Goal: Transaction & Acquisition: Book appointment/travel/reservation

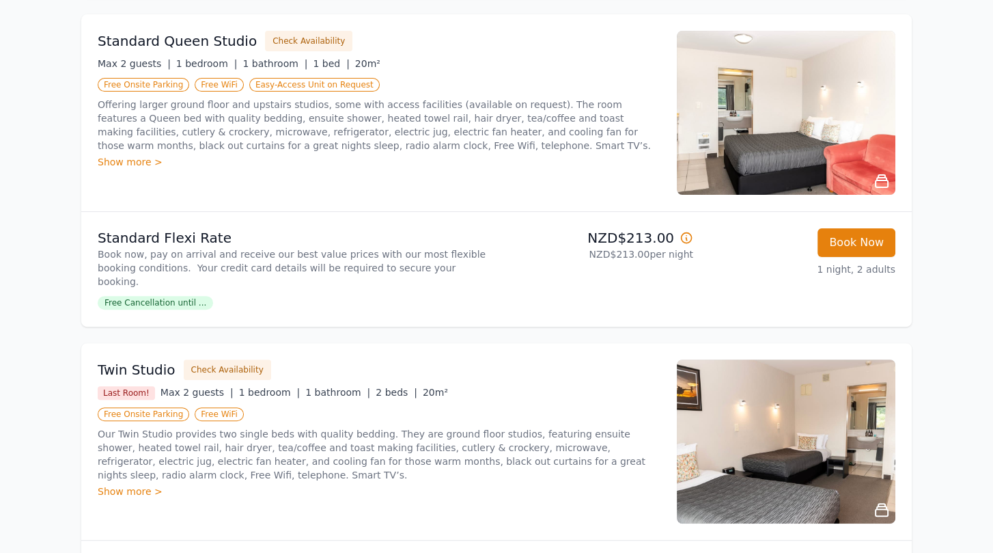
scroll to position [751, 0]
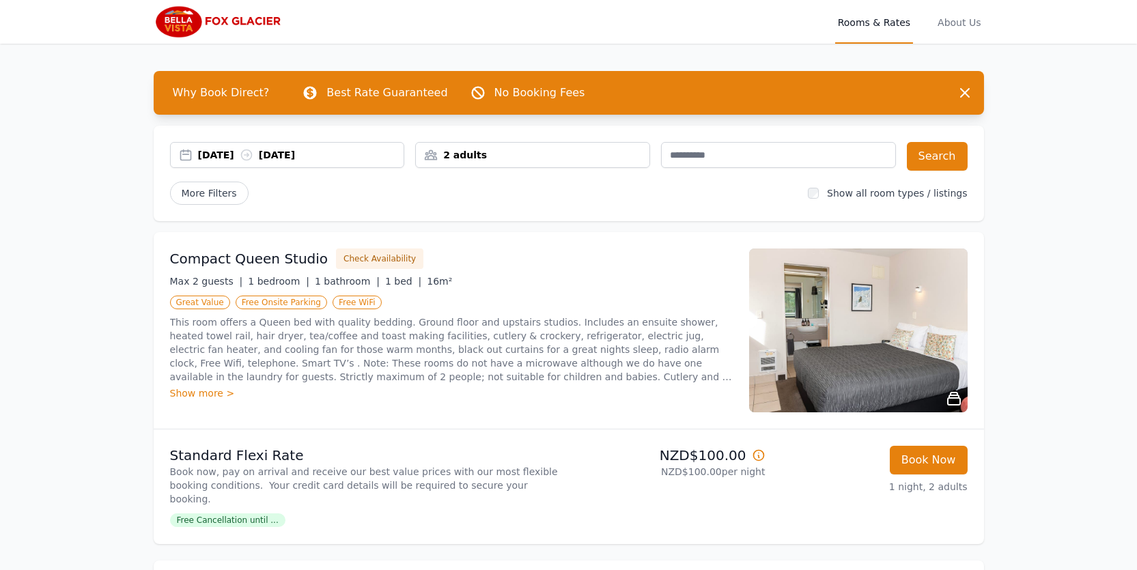
click at [253, 156] on icon at bounding box center [247, 155] width 14 height 14
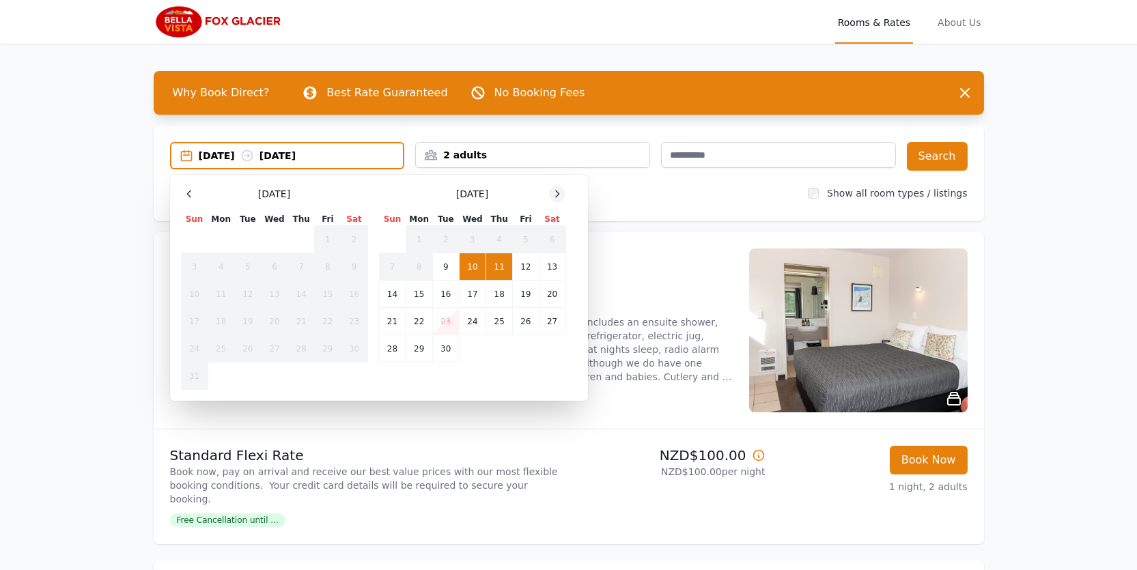
click at [560, 195] on icon at bounding box center [557, 193] width 11 height 11
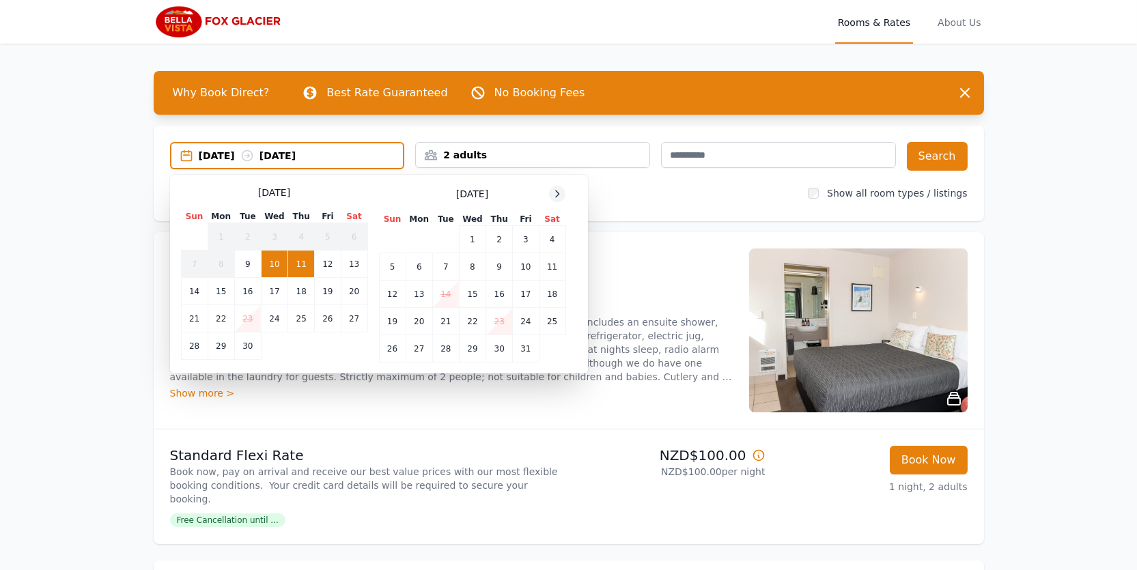
click at [560, 195] on icon at bounding box center [557, 193] width 11 height 11
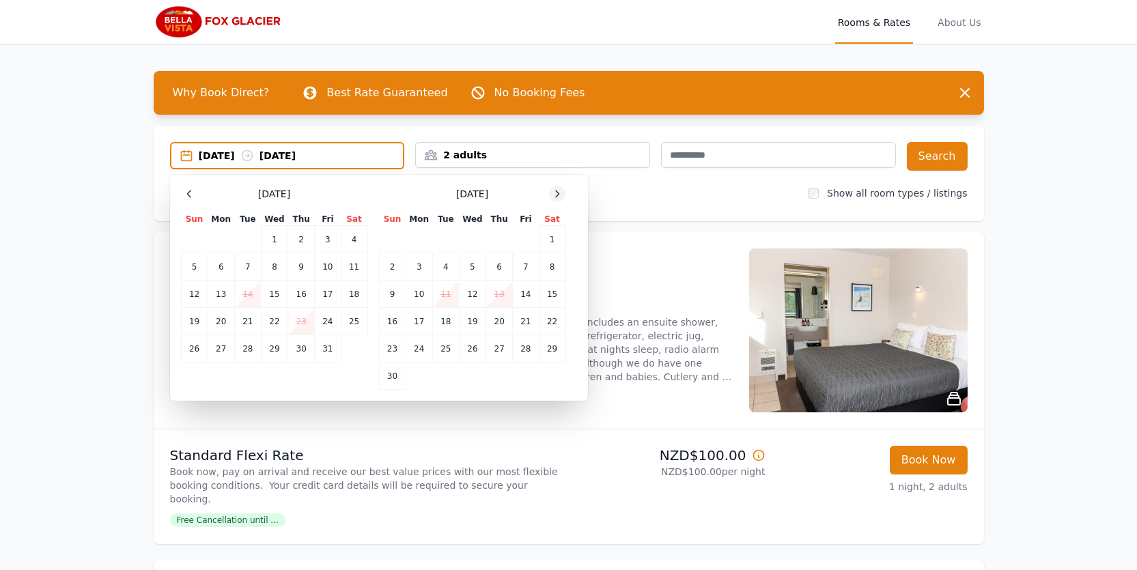
click at [560, 195] on icon at bounding box center [557, 193] width 11 height 11
click at [389, 294] on td "14" at bounding box center [392, 294] width 27 height 27
click at [421, 294] on td "15" at bounding box center [419, 294] width 27 height 27
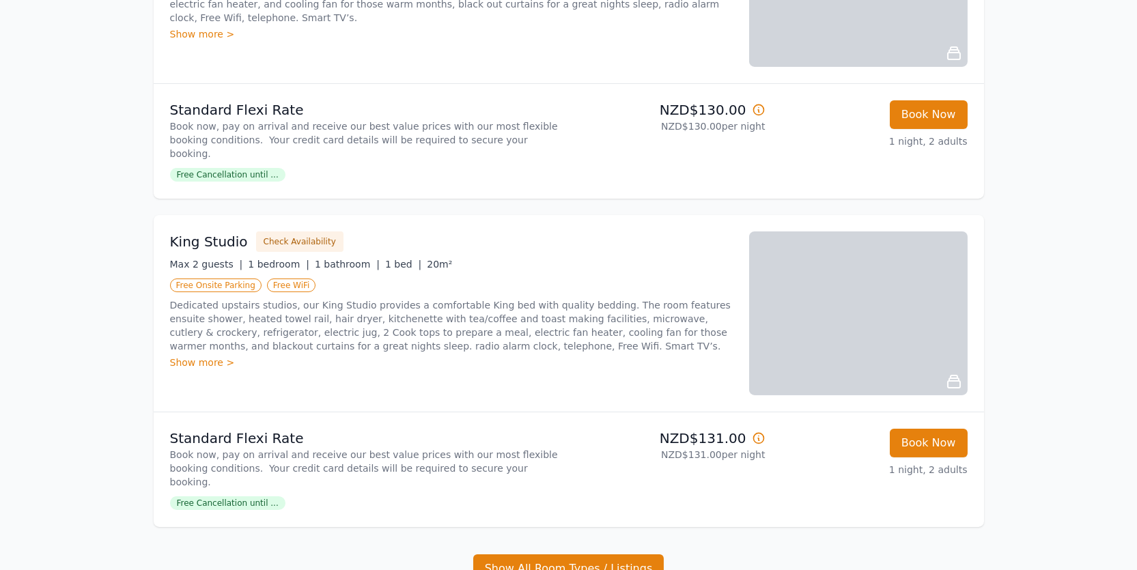
scroll to position [1024, 0]
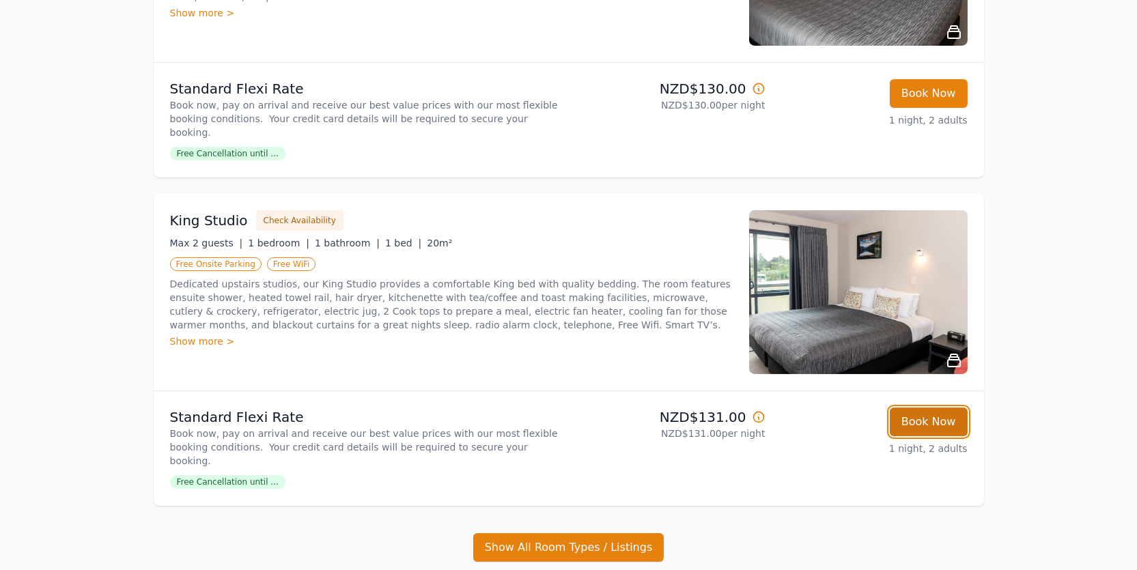
click at [936, 408] on button "Book Now" at bounding box center [929, 422] width 78 height 29
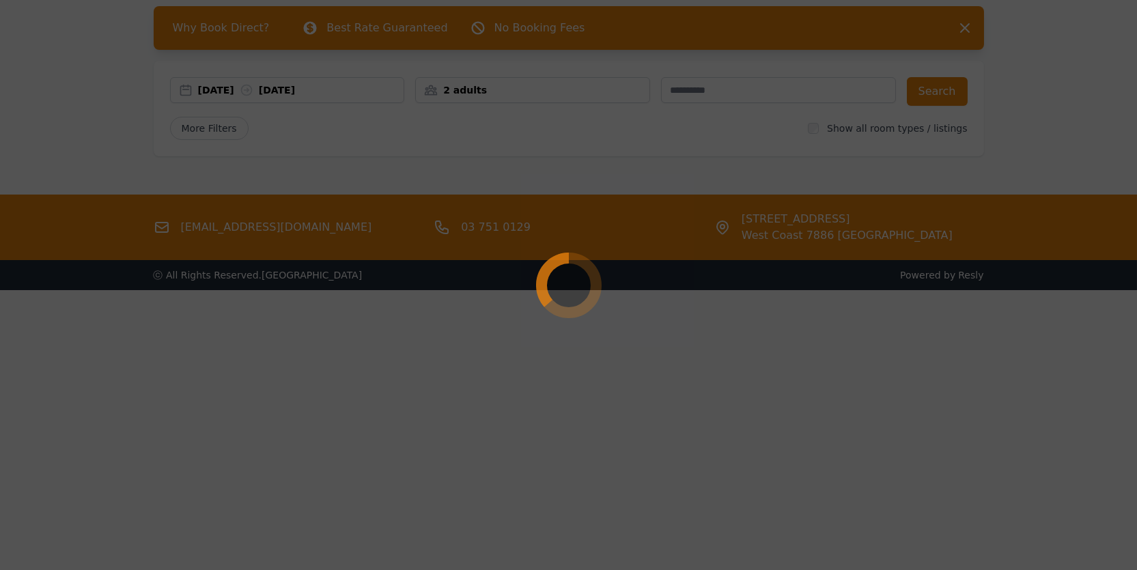
select select "**"
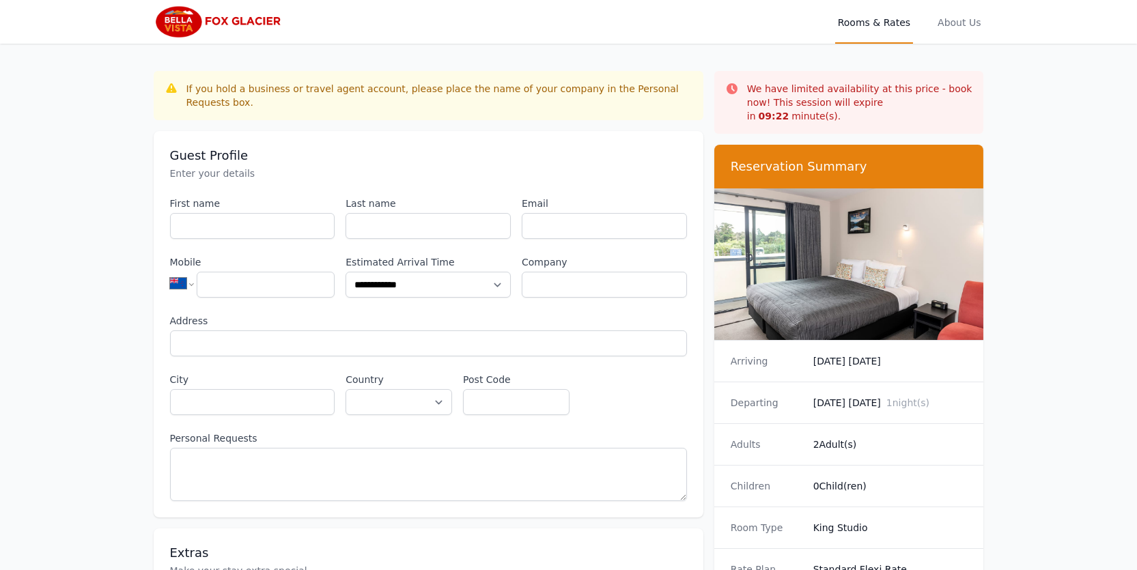
scroll to position [65, 0]
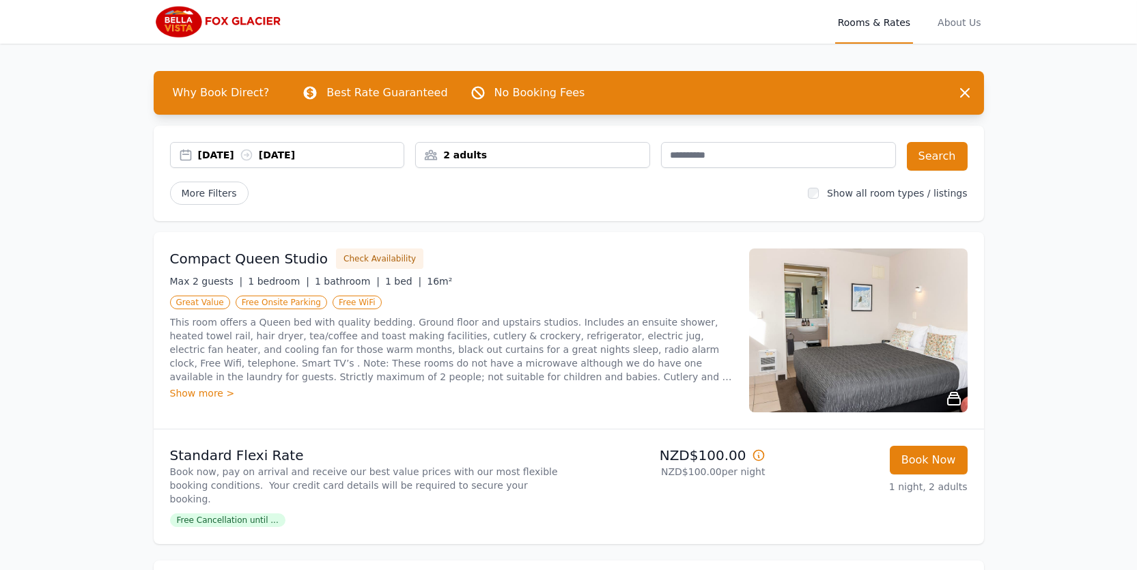
click at [253, 158] on div "[DATE] [DATE]" at bounding box center [301, 155] width 206 height 14
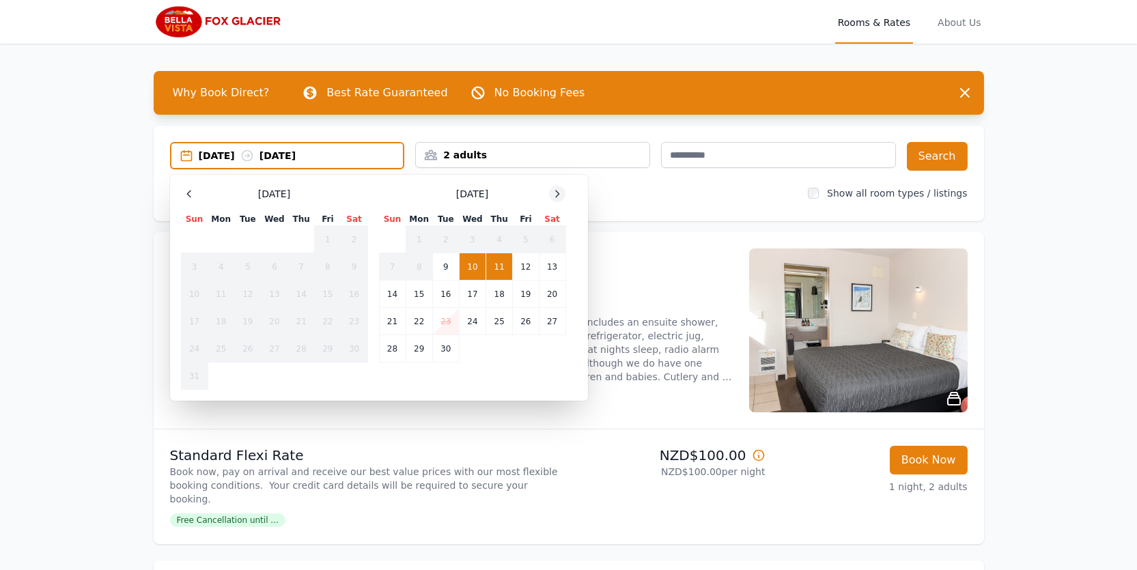
click at [556, 193] on icon at bounding box center [557, 193] width 11 height 11
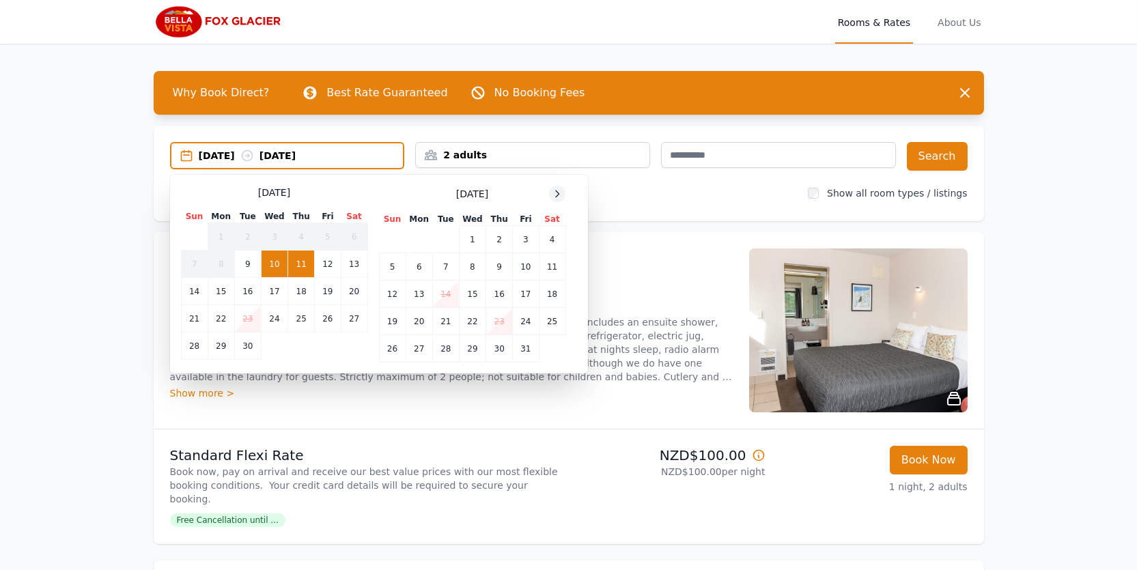
click at [556, 193] on icon at bounding box center [557, 193] width 11 height 11
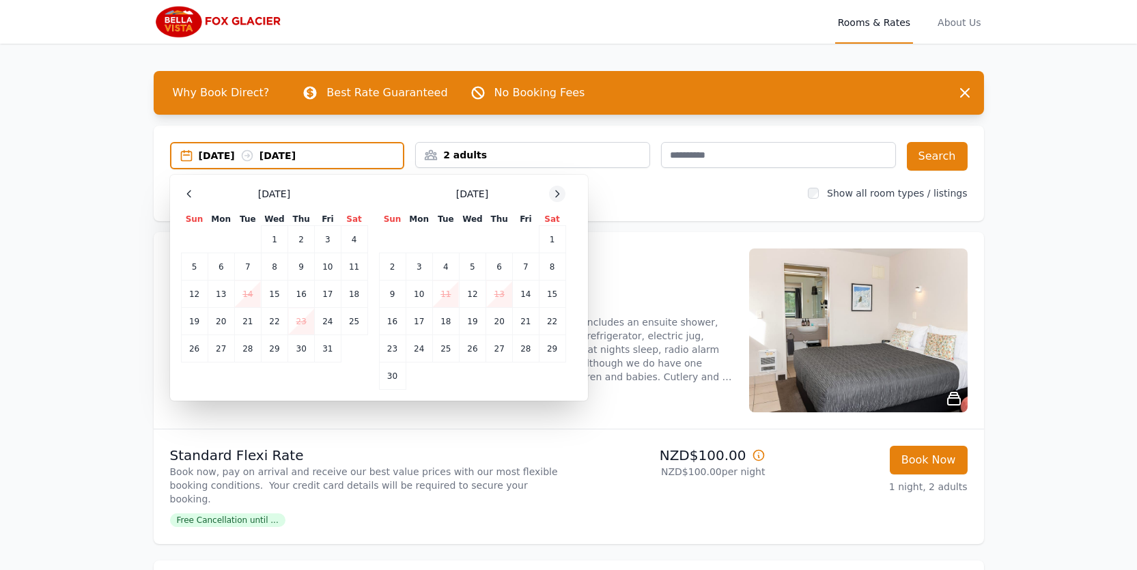
click at [556, 193] on icon at bounding box center [557, 193] width 11 height 11
click at [397, 296] on td "14" at bounding box center [392, 294] width 27 height 27
click at [416, 296] on td "15" at bounding box center [419, 294] width 27 height 27
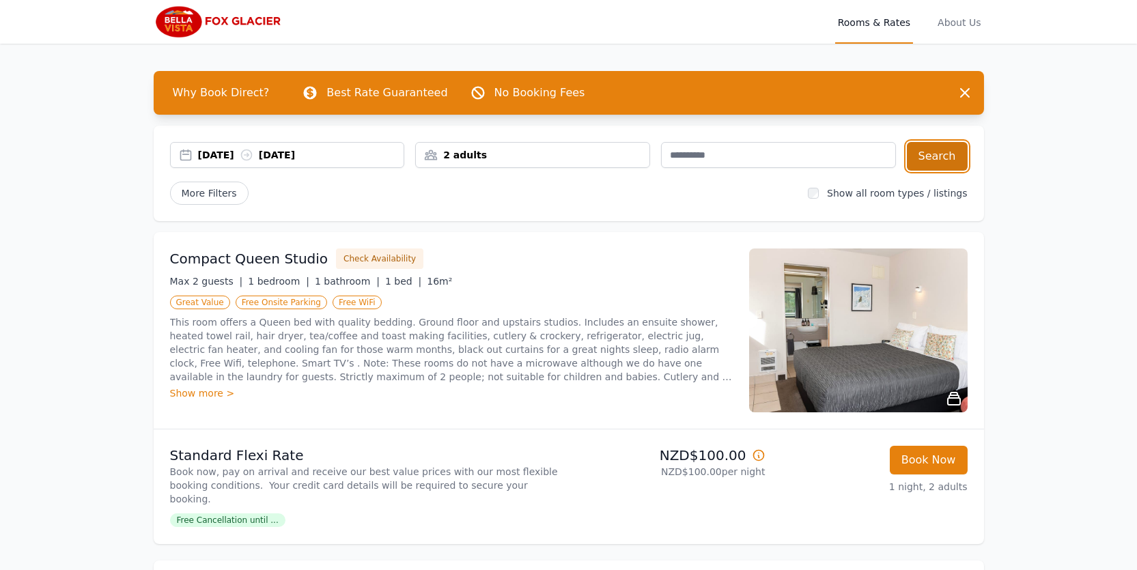
click at [937, 158] on button "Search" at bounding box center [937, 156] width 61 height 29
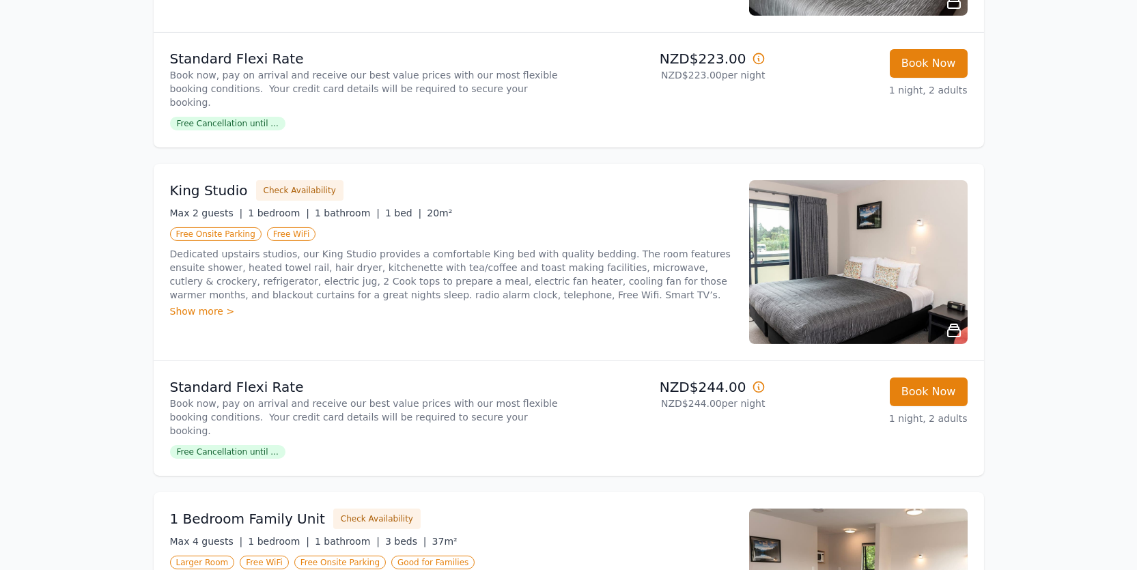
scroll to position [1380, 0]
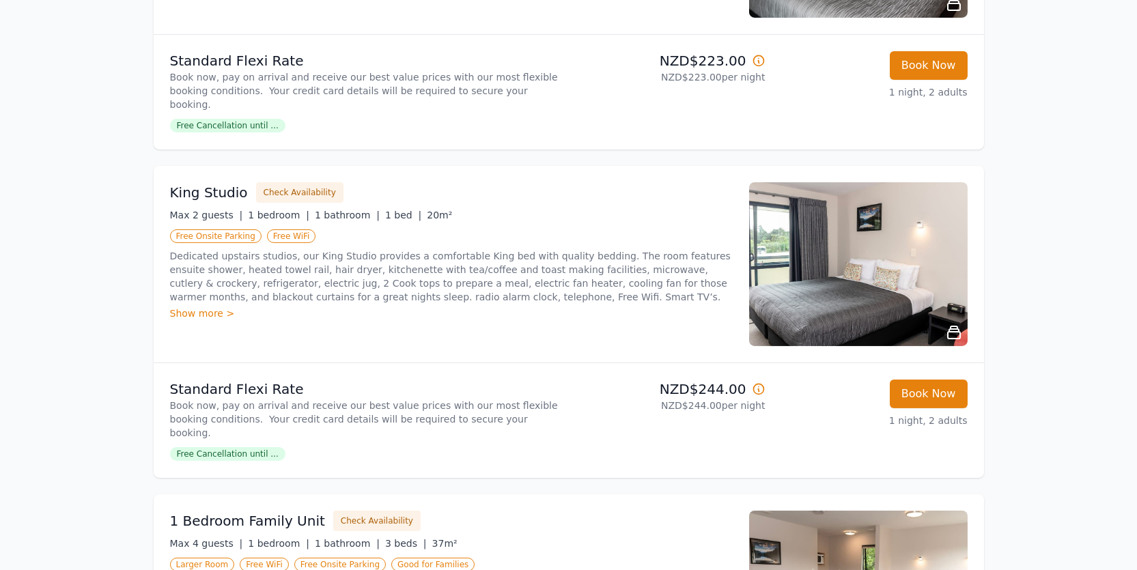
click at [756, 382] on icon at bounding box center [759, 389] width 14 height 14
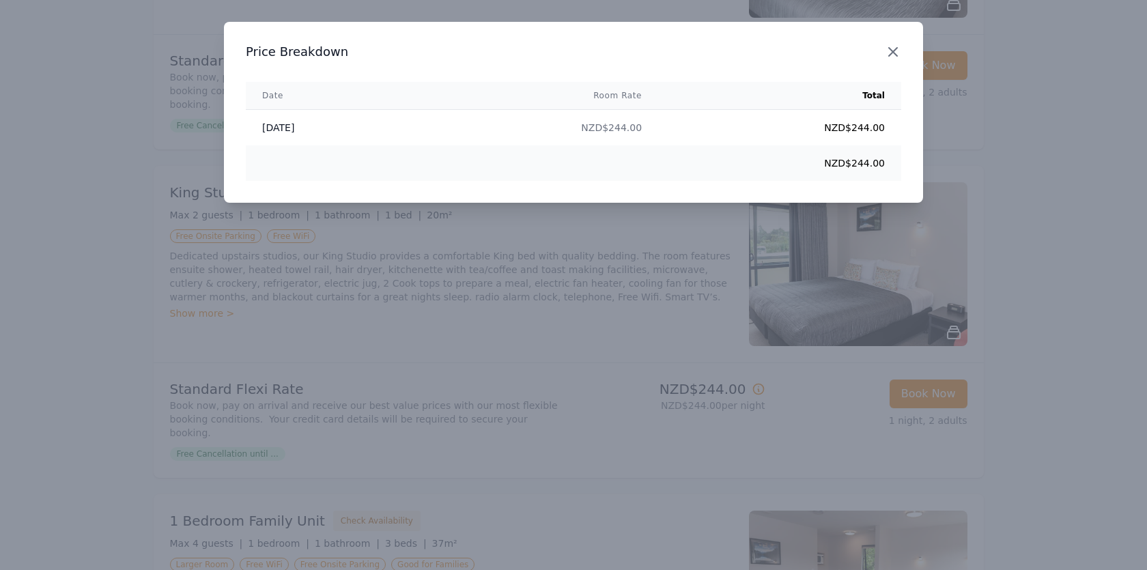
click at [890, 50] on icon "button" at bounding box center [893, 52] width 16 height 16
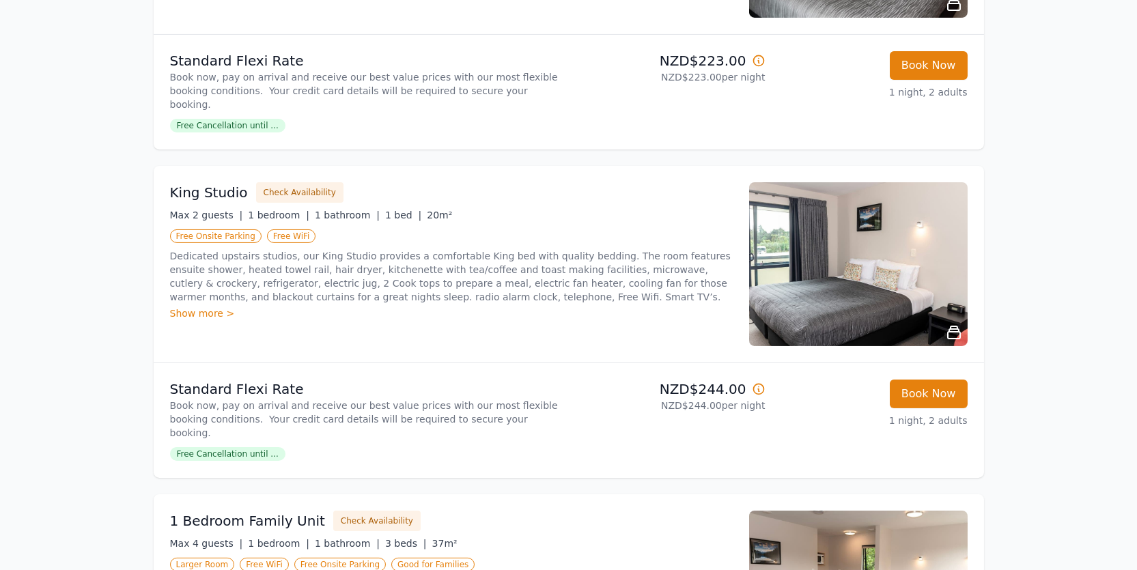
click at [253, 447] on span "Free Cancellation until ..." at bounding box center [227, 454] width 115 height 14
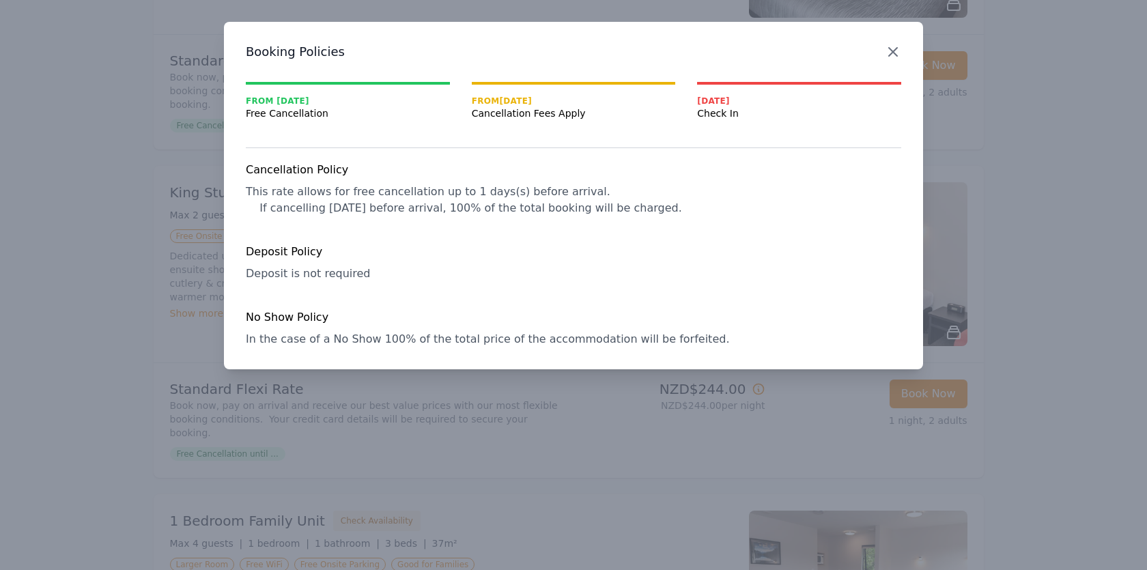
click at [895, 49] on icon "button" at bounding box center [893, 52] width 8 height 8
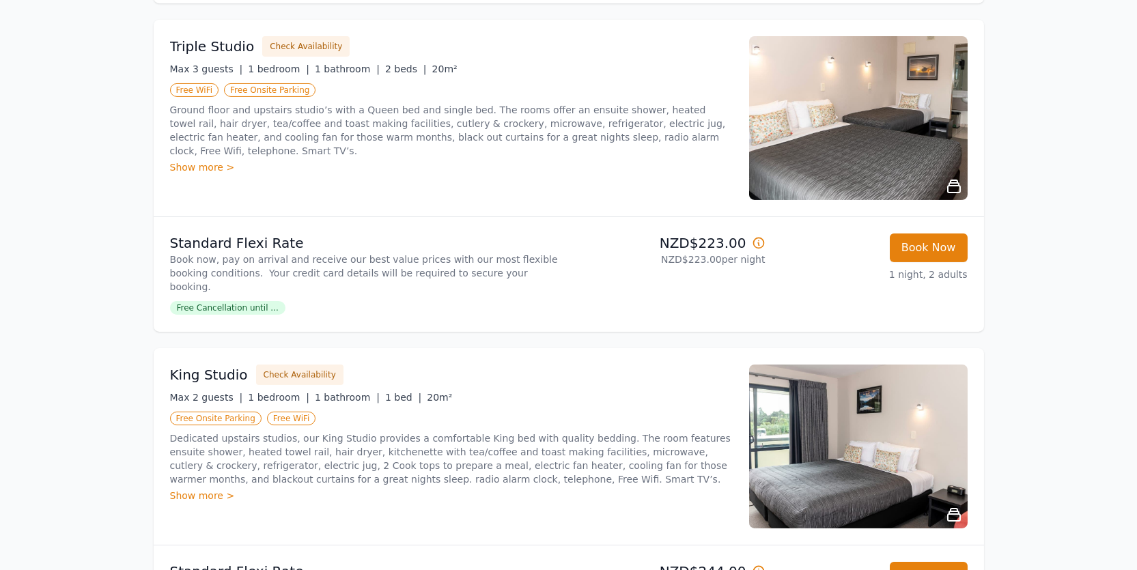
scroll to position [1175, 0]
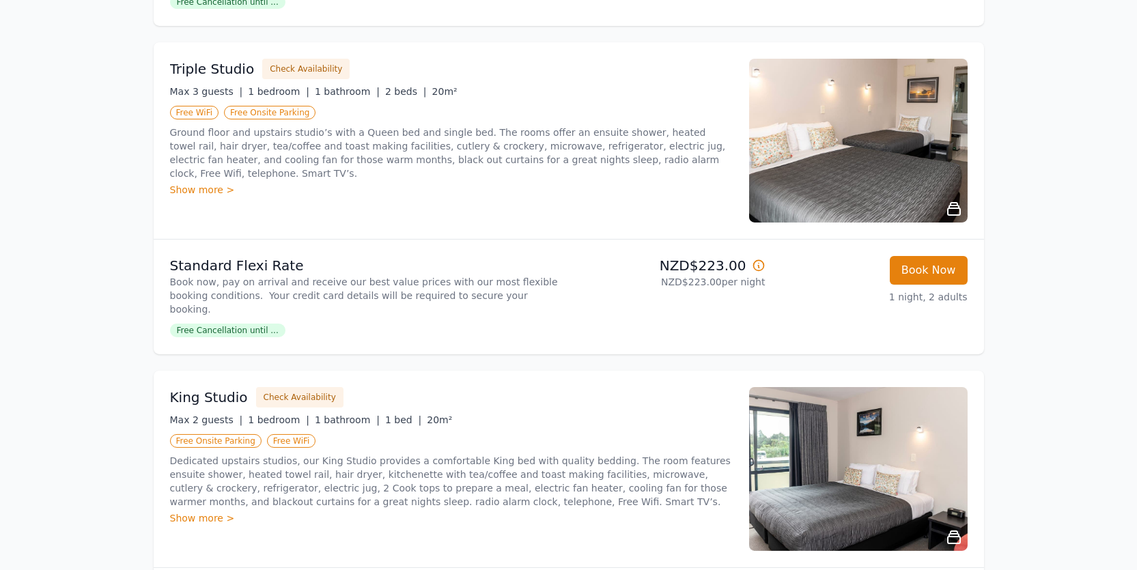
click at [957, 531] on icon at bounding box center [954, 537] width 12 height 12
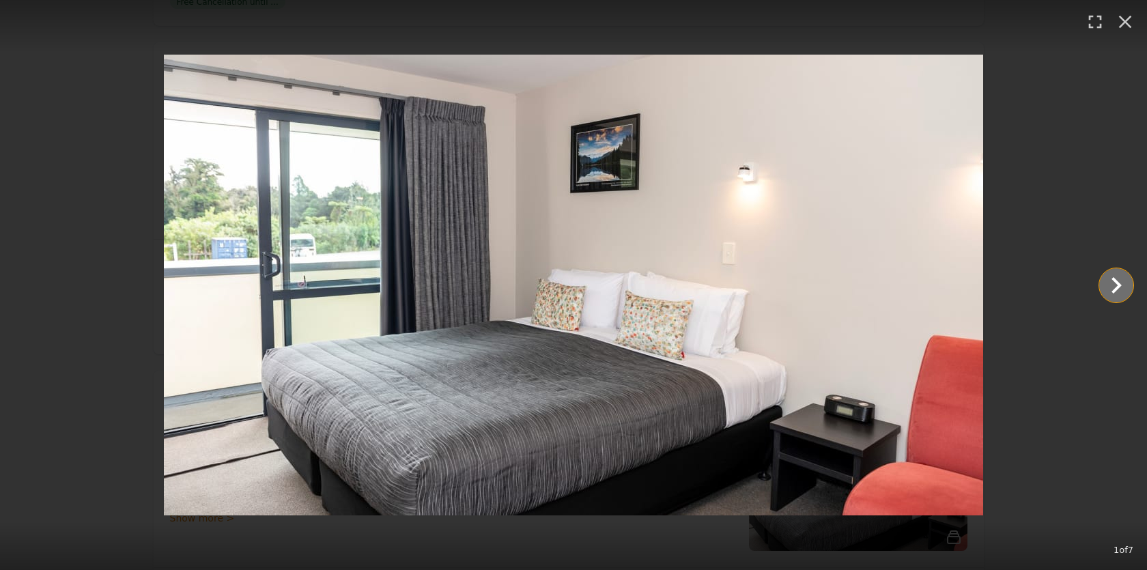
click at [1122, 285] on icon "Show slide 2 of 7" at bounding box center [1116, 285] width 33 height 33
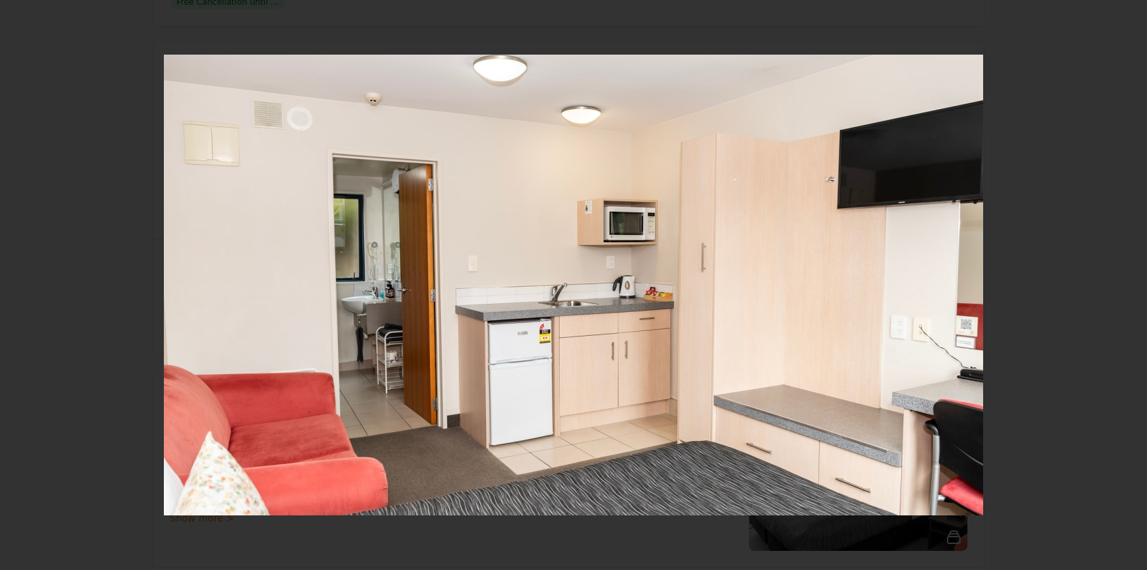
click at [1122, 285] on icon "Show slide 3 of 7" at bounding box center [1116, 285] width 33 height 33
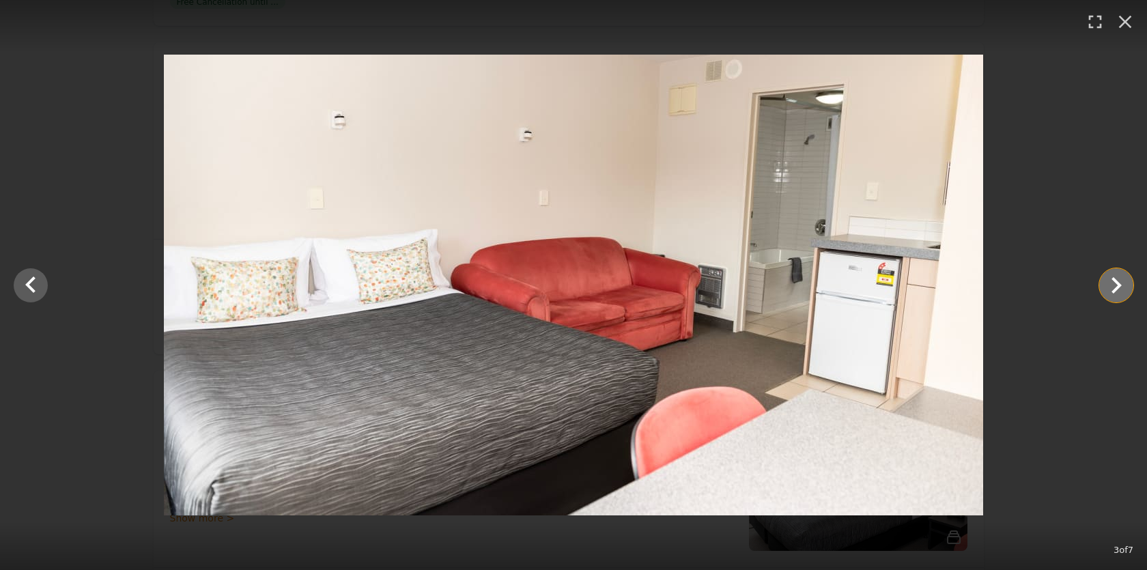
click at [1122, 285] on icon "Show slide 4 of 7" at bounding box center [1116, 285] width 33 height 33
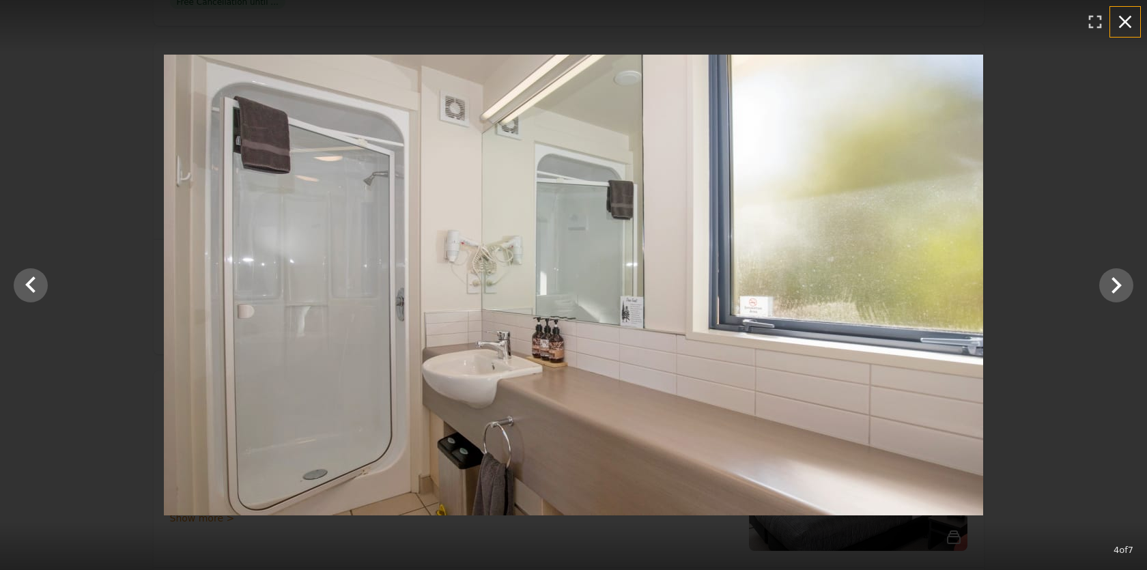
click at [1127, 22] on icon "button" at bounding box center [1125, 22] width 13 height 13
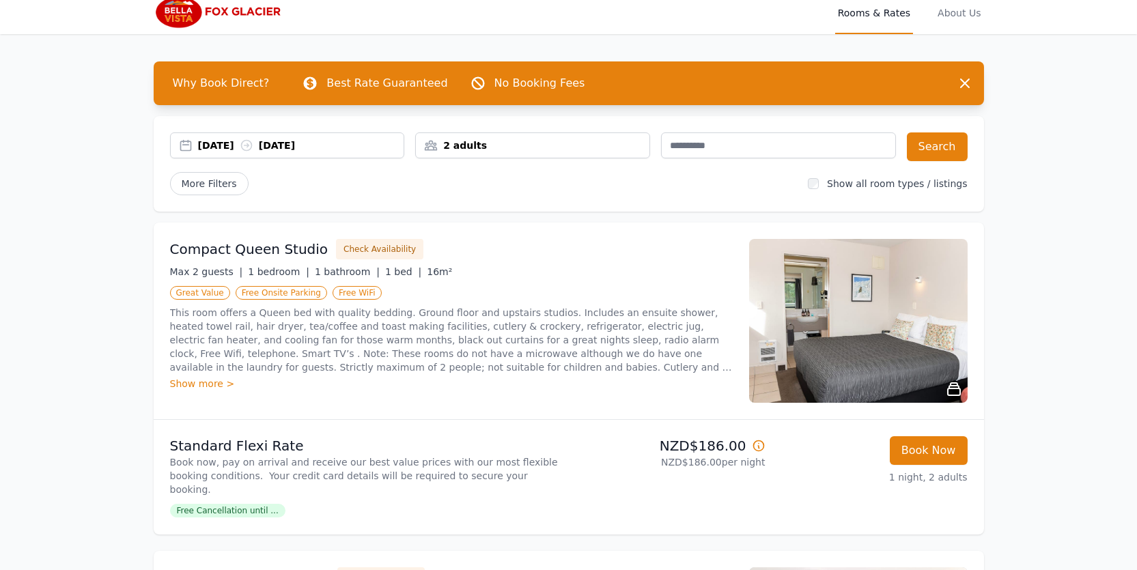
scroll to position [0, 0]
